Goal: Task Accomplishment & Management: Complete application form

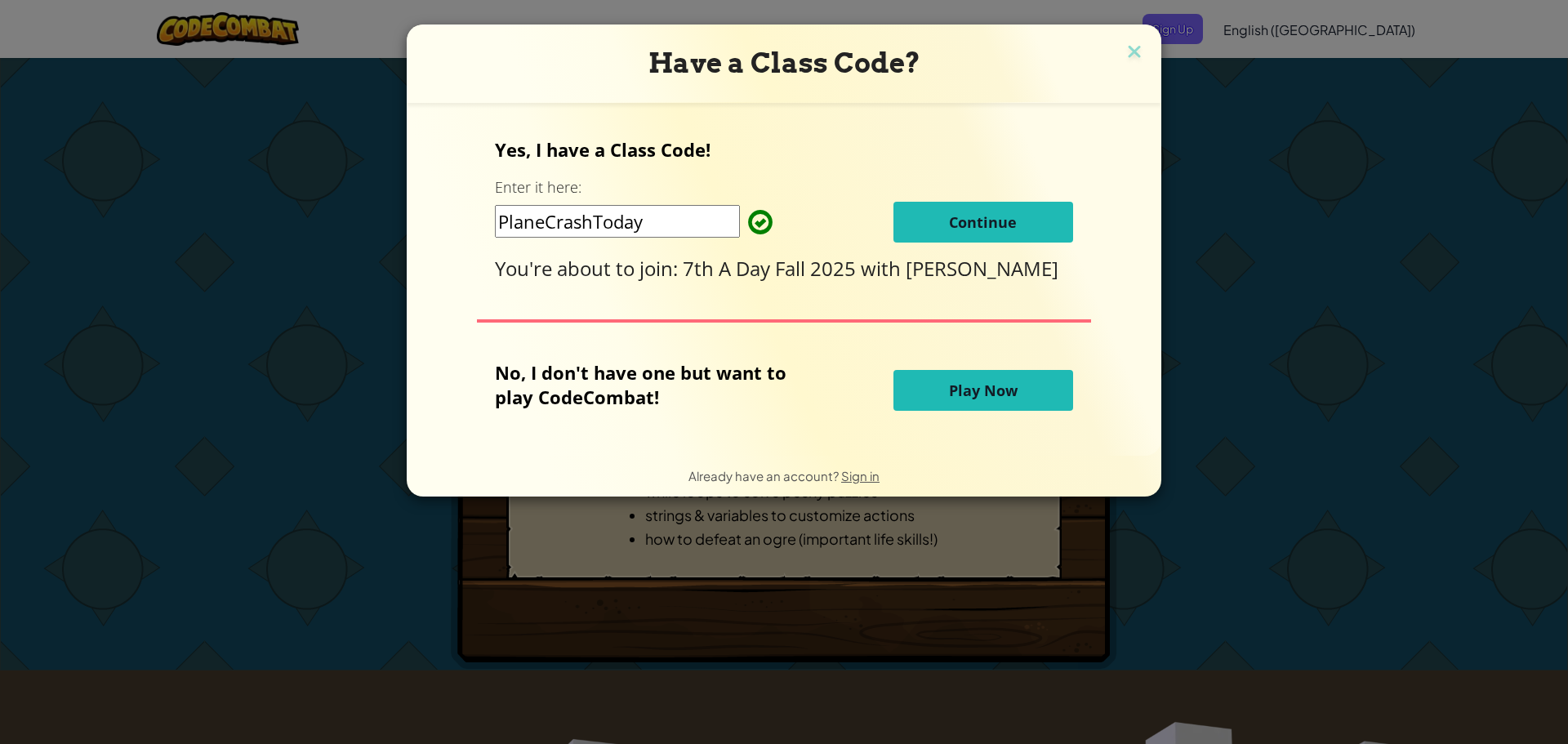
click at [910, 201] on button "Continue" at bounding box center [983, 222] width 179 height 41
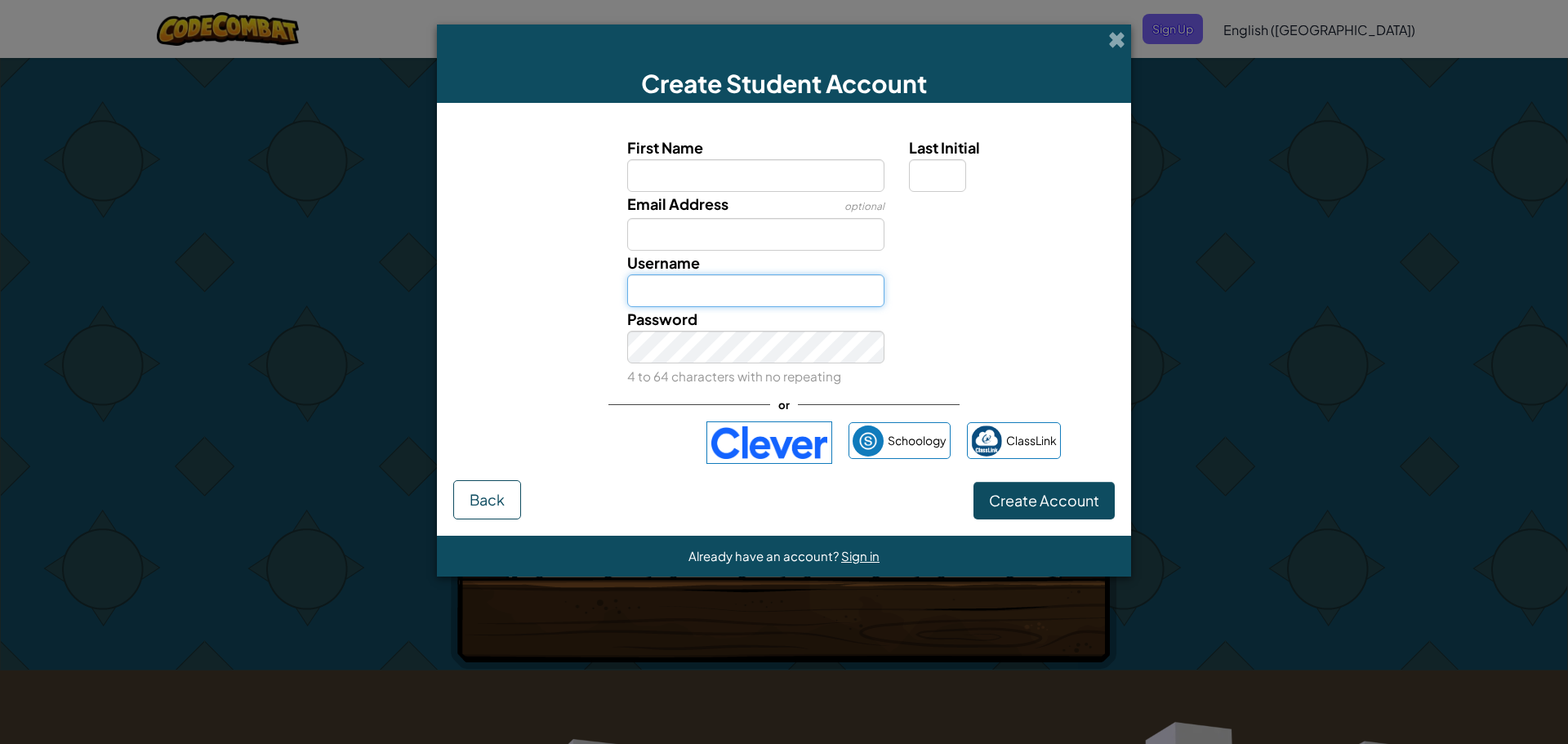
type input "ms487661"
click at [568, 422] on div "Schoology ClassLink" at bounding box center [784, 443] width 553 height 42
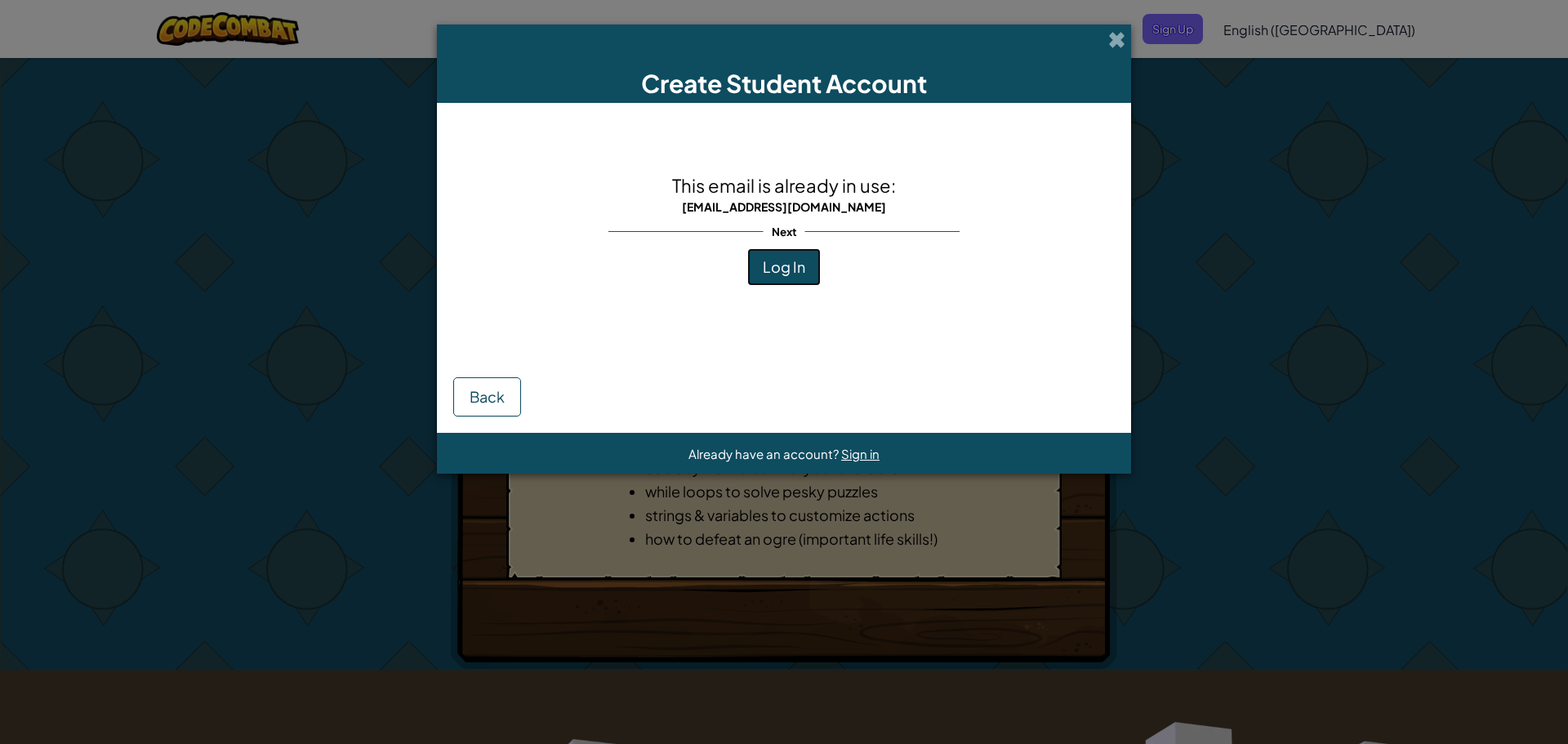
click at [771, 268] on span "Log In" at bounding box center [784, 267] width 42 height 19
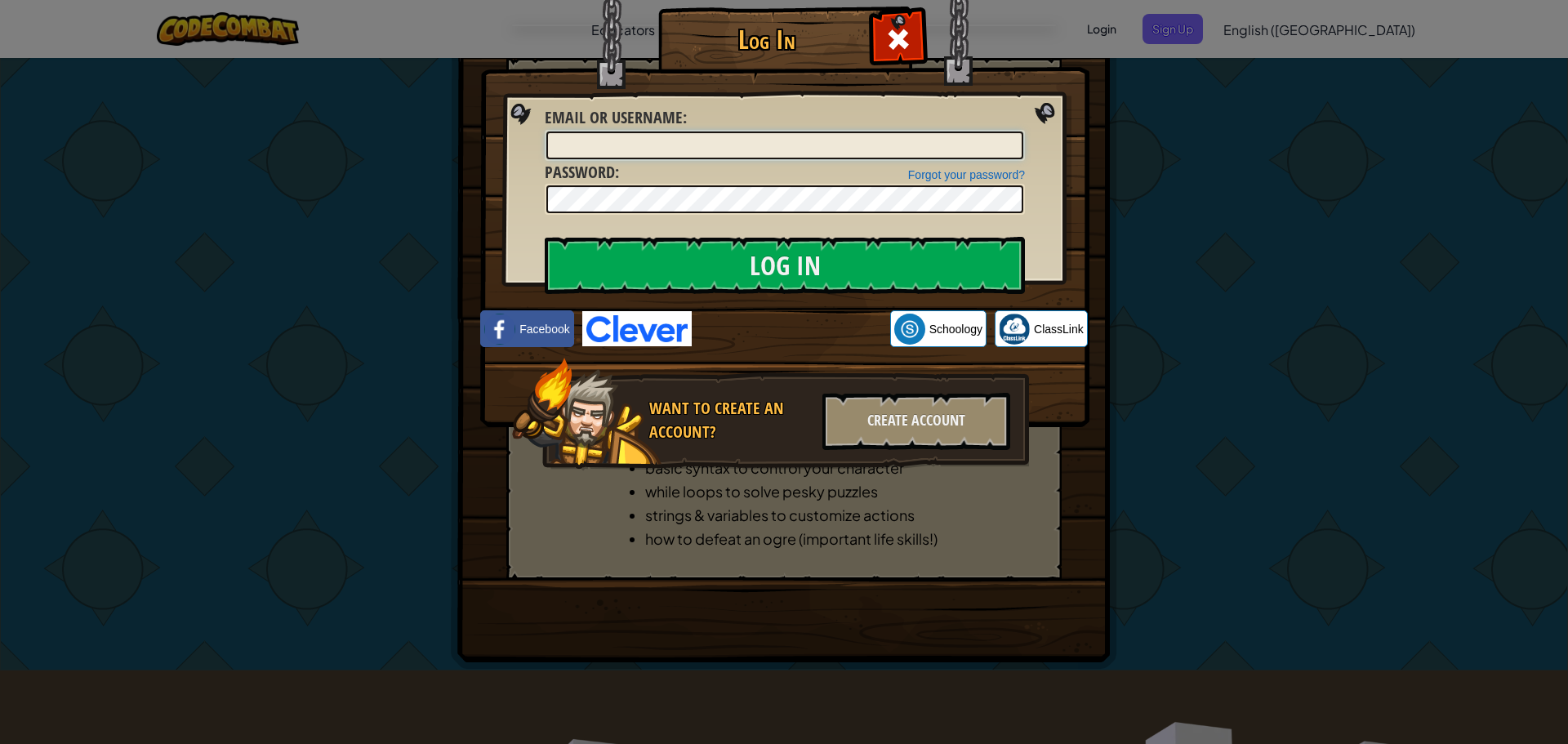
type input "ms487661"
